Goal: Find specific page/section

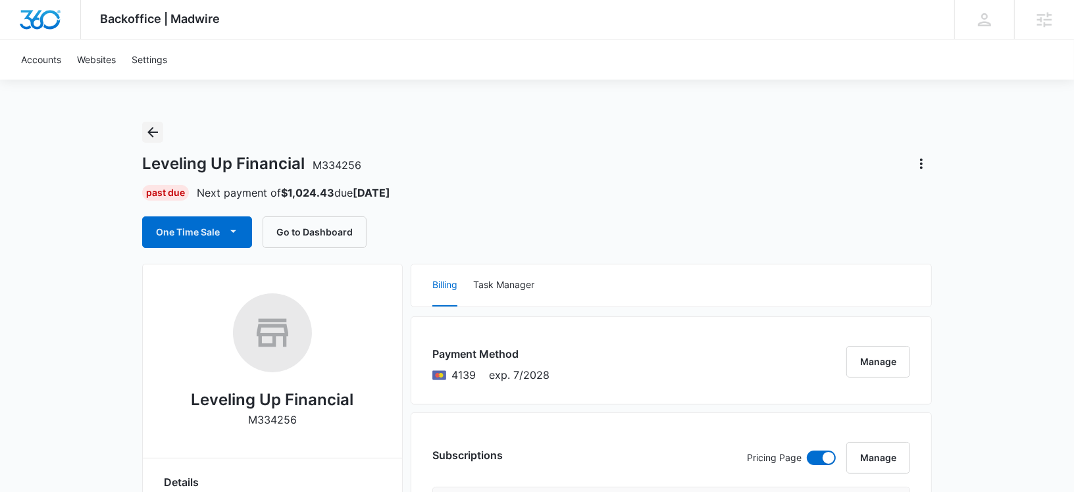
drag, startPoint x: 0, startPoint y: 0, endPoint x: 157, endPoint y: 139, distance: 209.7
click at [157, 139] on icon "Back" at bounding box center [153, 132] width 16 height 16
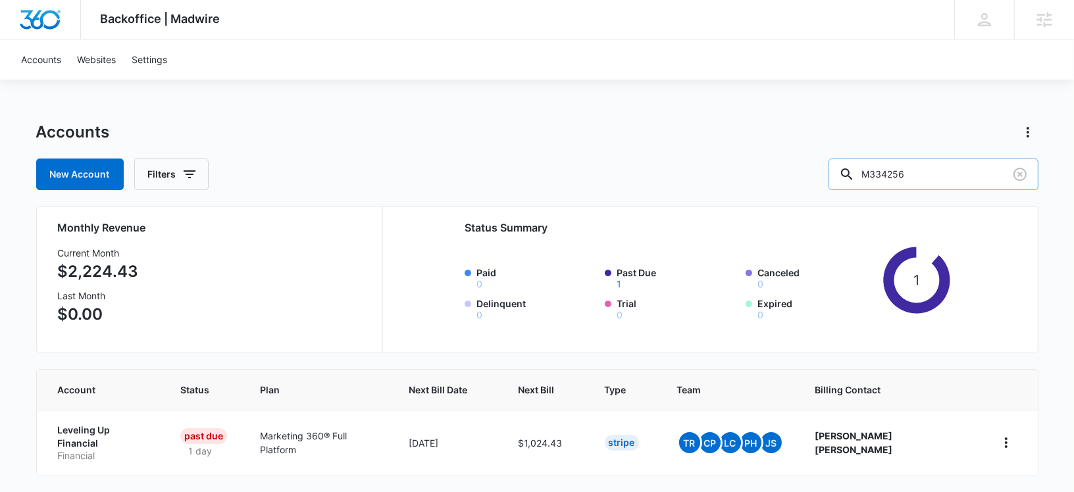
click at [931, 180] on input "M334256" at bounding box center [933, 175] width 210 height 32
paste input "2867"
type input "M32867"
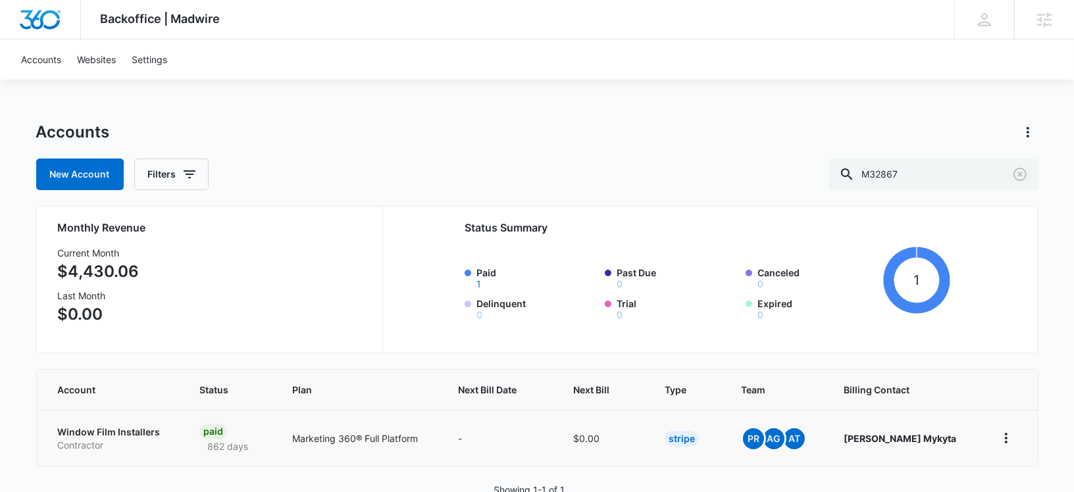
click at [130, 436] on p "Window Film Installers" at bounding box center [113, 432] width 110 height 13
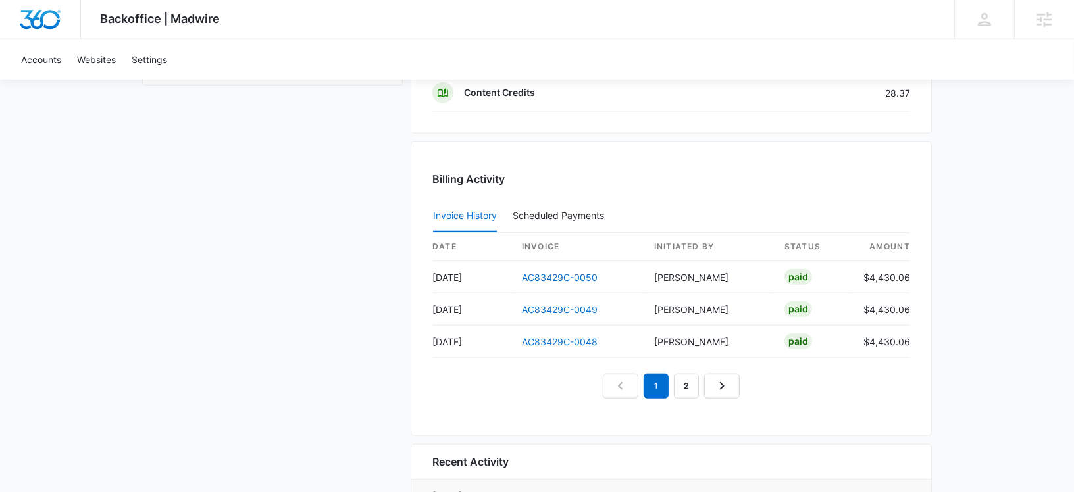
scroll to position [1170, 0]
click at [697, 374] on link "2" at bounding box center [686, 385] width 25 height 25
click at [700, 373] on link "3" at bounding box center [701, 385] width 25 height 25
click at [657, 374] on link "2" at bounding box center [655, 385] width 25 height 25
